Goal: Entertainment & Leisure: Consume media (video, audio)

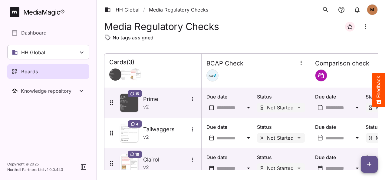
click at [48, 69] on div "Boards" at bounding box center [49, 71] width 74 height 7
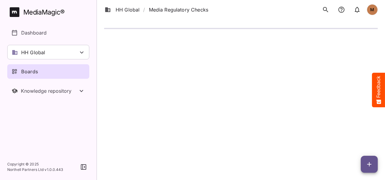
click at [48, 69] on div "Boards" at bounding box center [49, 71] width 74 height 7
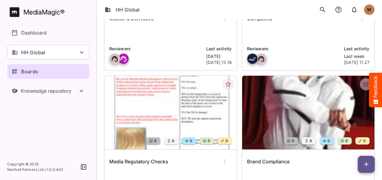
scroll to position [177, 0]
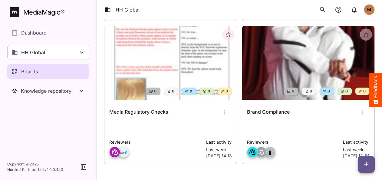
click at [196, 96] on img at bounding box center [170, 63] width 132 height 74
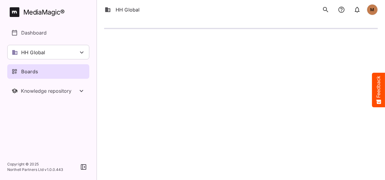
click at [196, 38] on html "HH Global M MediaMagic ® Dashboard HH Global HH Global Create new workspace Boa…" at bounding box center [192, 19] width 385 height 38
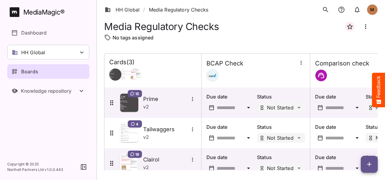
click at [35, 69] on p "Boards" at bounding box center [29, 71] width 17 height 7
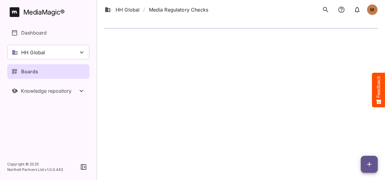
click at [35, 69] on p "Boards" at bounding box center [29, 71] width 17 height 7
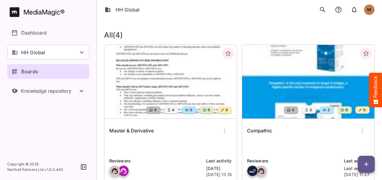
scroll to position [16, 0]
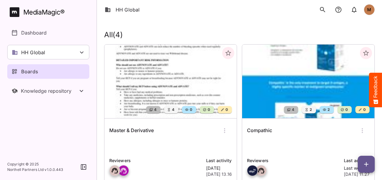
click at [188, 72] on img at bounding box center [170, 82] width 132 height 74
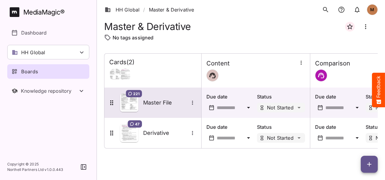
click at [159, 100] on h5 "Master File" at bounding box center [165, 102] width 45 height 7
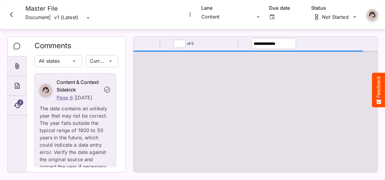
type input "*"
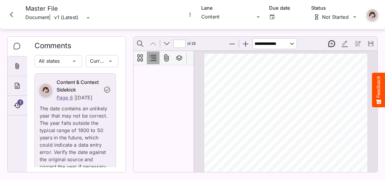
scroll to position [3, 0]
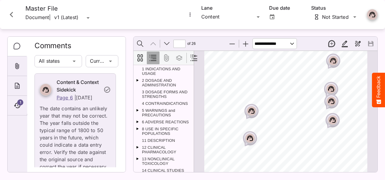
click at [248, 111] on rect "Page ⁨1⁩" at bounding box center [251, 110] width 7 height 7
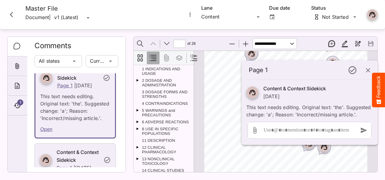
scroll to position [47, 0]
click at [232, 113] on span "containing nominally 250, 500, 1000, 1500, 2000, 3000" at bounding box center [241, 113] width 54 height 2
click at [235, 82] on div "1 HIGHLIGHTS OF PRESCRIBING INFORMATION These highlights do not include all the…" at bounding box center [288, 116] width 168 height 218
click at [368, 72] on icon "button" at bounding box center [368, 70] width 7 height 7
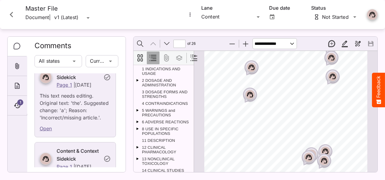
click at [331, 76] on rect "Page ⁨1⁩" at bounding box center [332, 76] width 7 height 7
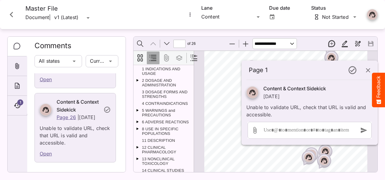
scroll to position [21809, 0]
click at [367, 70] on icon "button" at bounding box center [368, 70] width 7 height 7
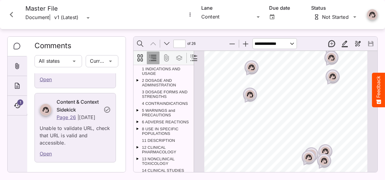
click at [12, 12] on icon "Close card" at bounding box center [11, 14] width 3 height 5
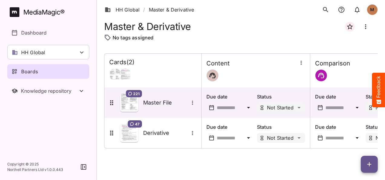
click at [25, 73] on p "Boards" at bounding box center [29, 71] width 17 height 7
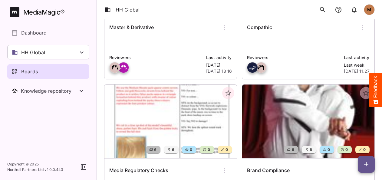
scroll to position [120, 0]
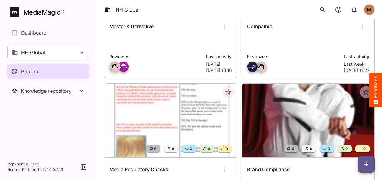
click at [277, 120] on img at bounding box center [308, 121] width 132 height 74
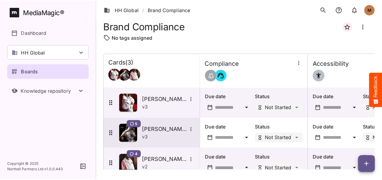
scroll to position [16, 0]
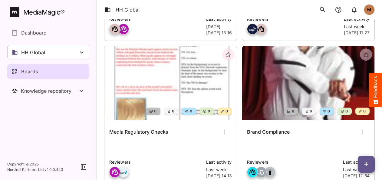
scroll to position [177, 0]
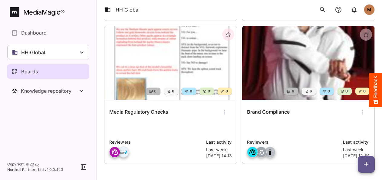
click at [149, 110] on h6 "Media Regulatory Checks" at bounding box center [138, 112] width 59 height 8
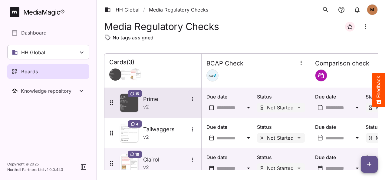
click at [157, 101] on h5 "Prime" at bounding box center [165, 98] width 45 height 7
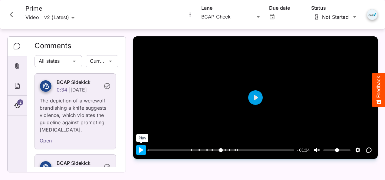
click at [139, 155] on button "Pause Play" at bounding box center [141, 150] width 10 height 10
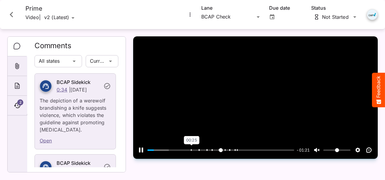
click at [191, 151] on span at bounding box center [191, 150] width 1 height 2
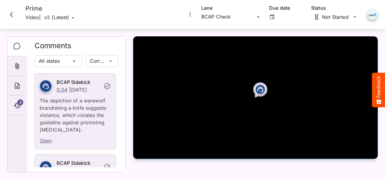
click at [263, 92] on icon at bounding box center [260, 89] width 6 height 5
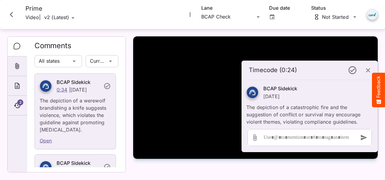
type input "*****"
